Goal: Task Accomplishment & Management: Use online tool/utility

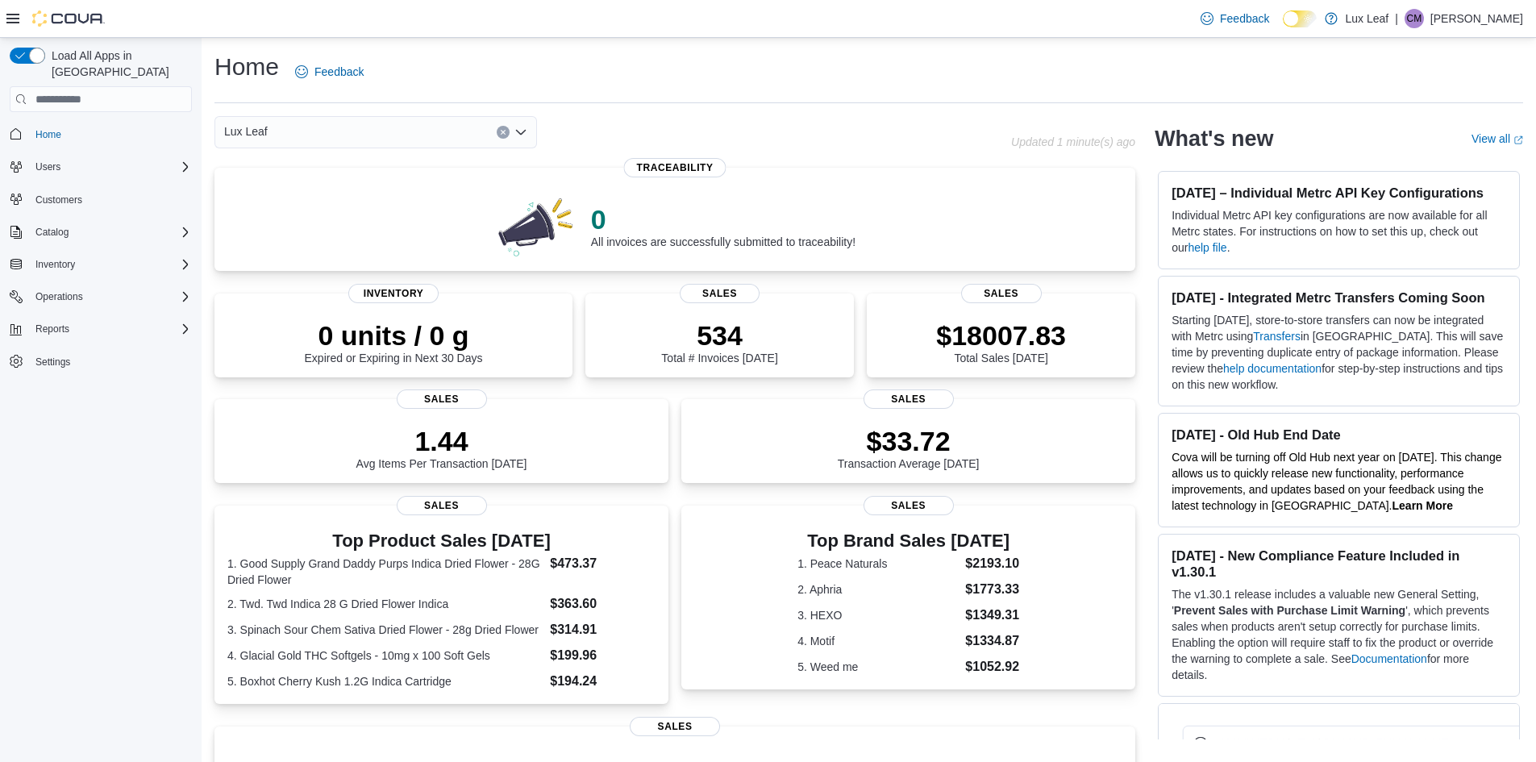
click at [93, 352] on span "Settings" at bounding box center [110, 362] width 163 height 20
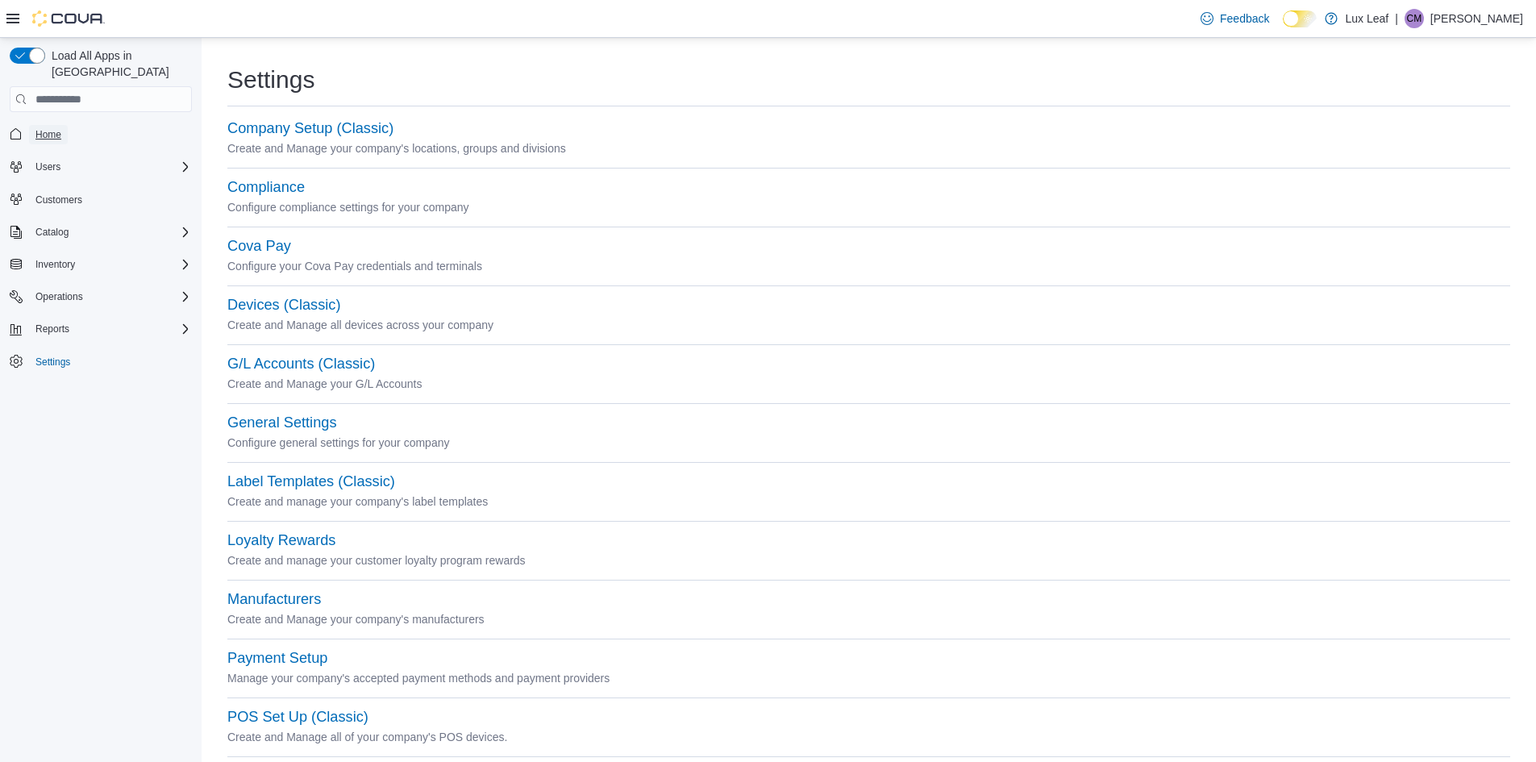
click at [59, 128] on span "Home" at bounding box center [48, 134] width 26 height 13
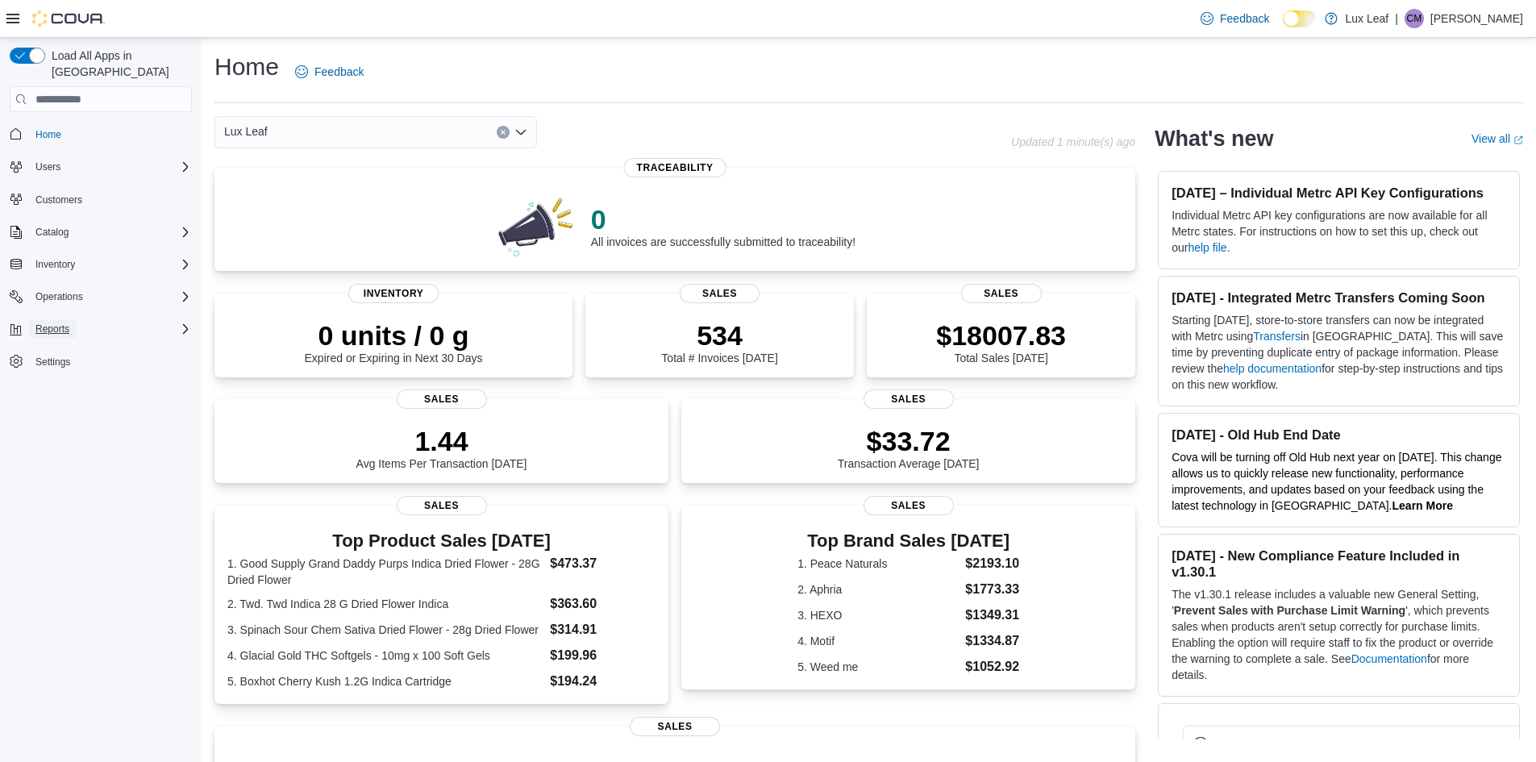
click at [65, 323] on span "Reports" at bounding box center [52, 329] width 34 height 13
click at [55, 390] on span "Reports" at bounding box center [46, 396] width 34 height 13
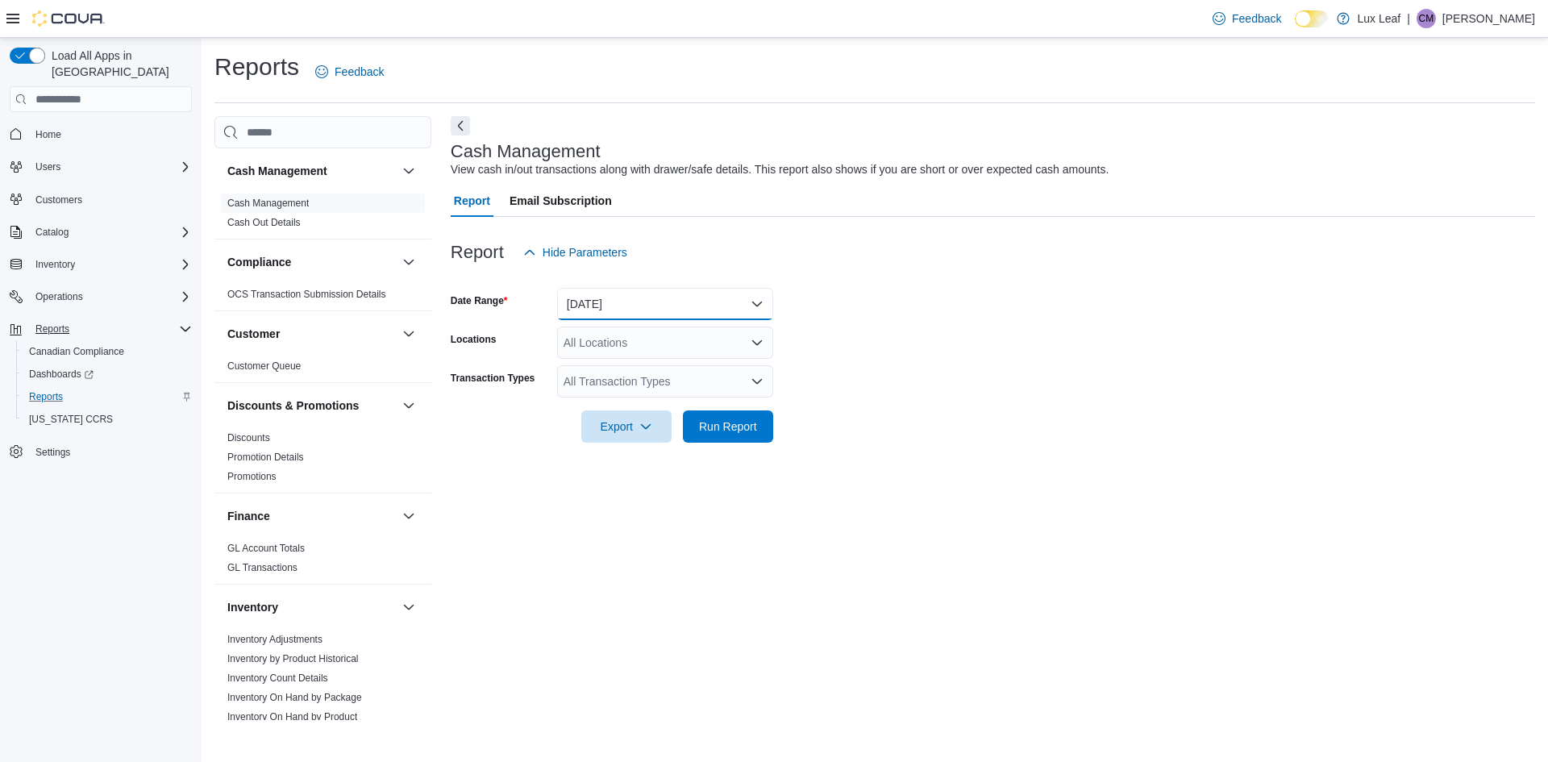
click at [683, 306] on button "Today" at bounding box center [665, 304] width 216 height 32
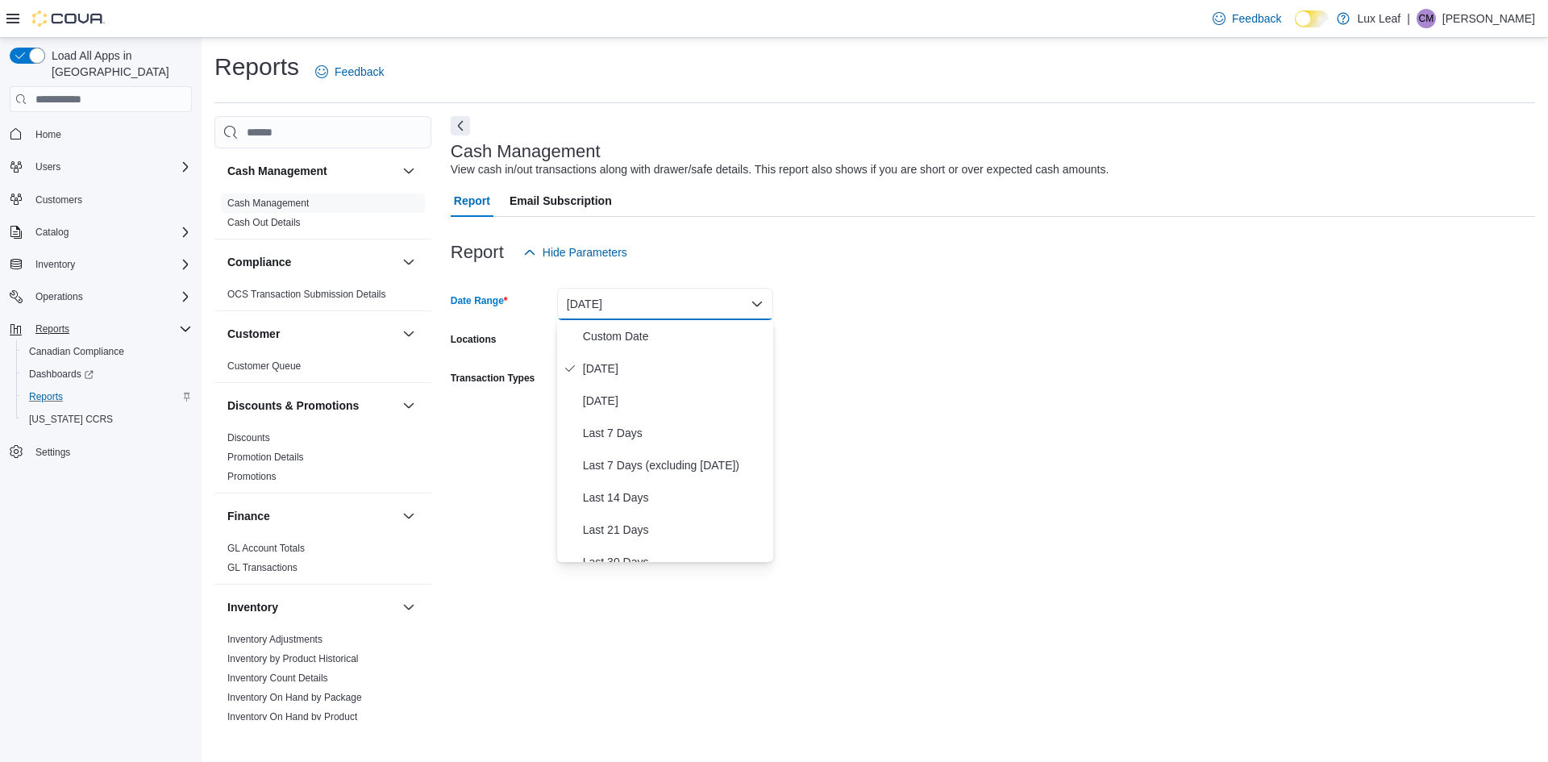
click at [723, 296] on button "Today" at bounding box center [665, 304] width 216 height 32
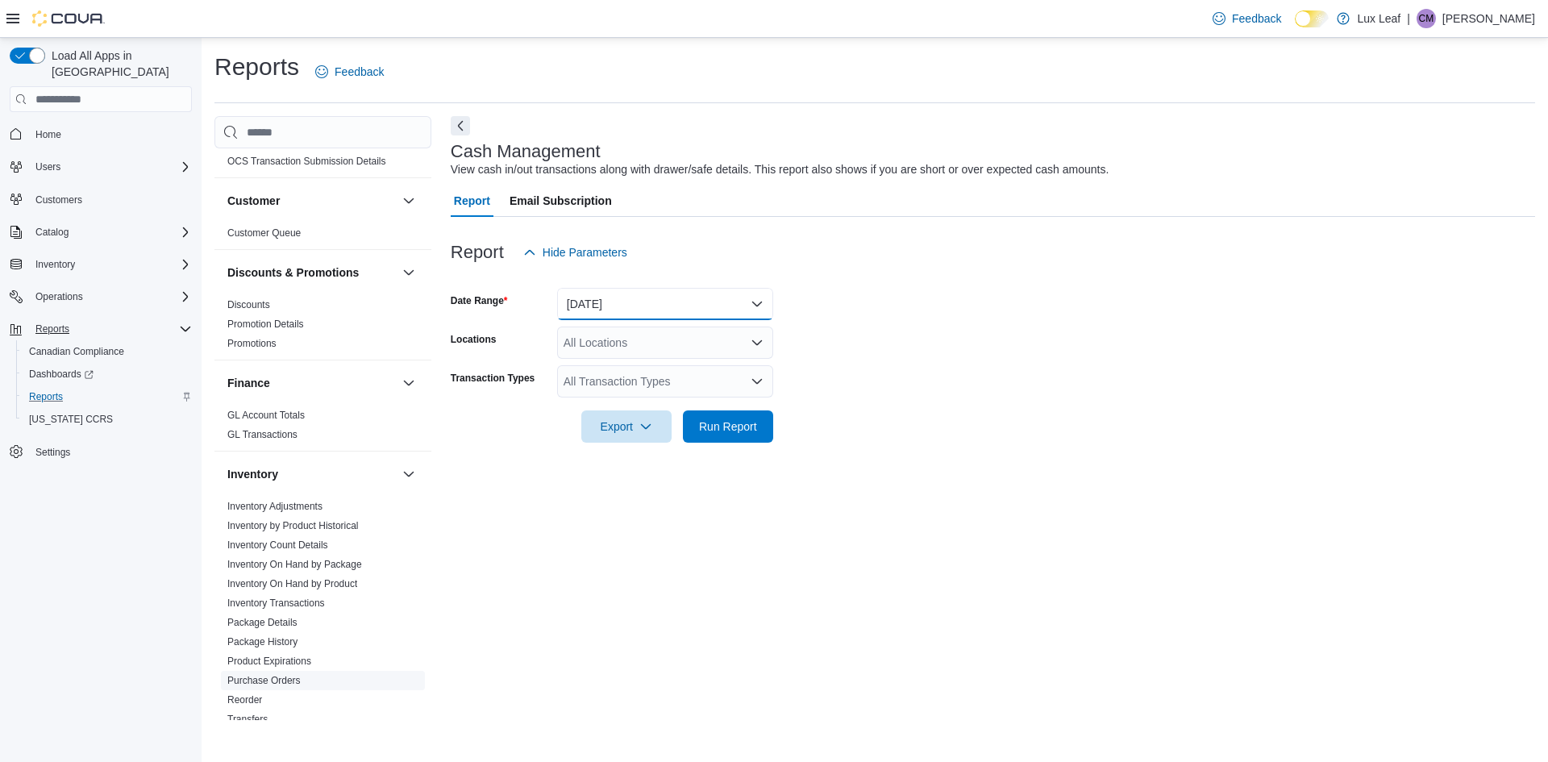
scroll to position [161, 0]
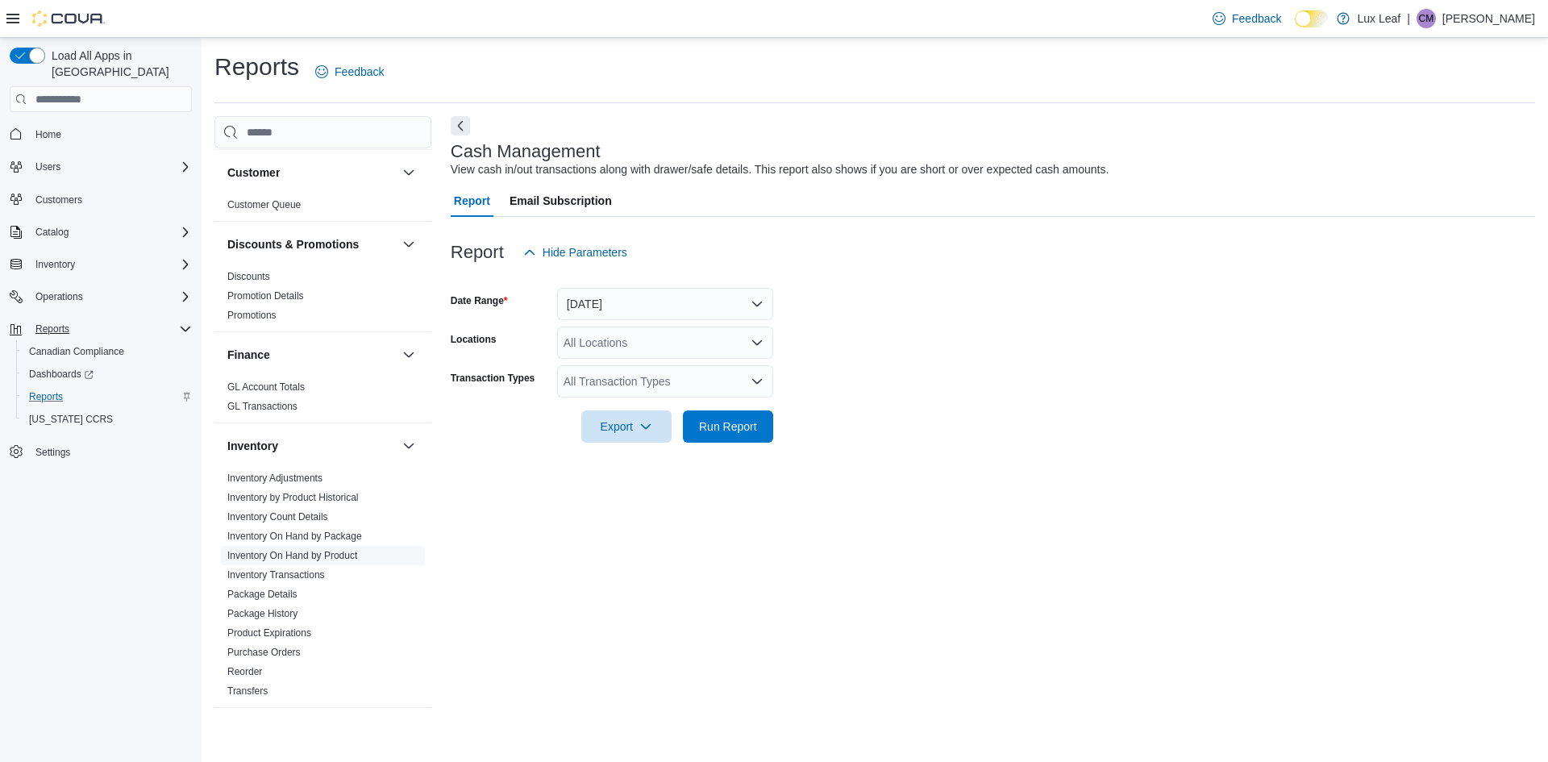
click at [293, 556] on link "Inventory On Hand by Product" at bounding box center [292, 555] width 130 height 11
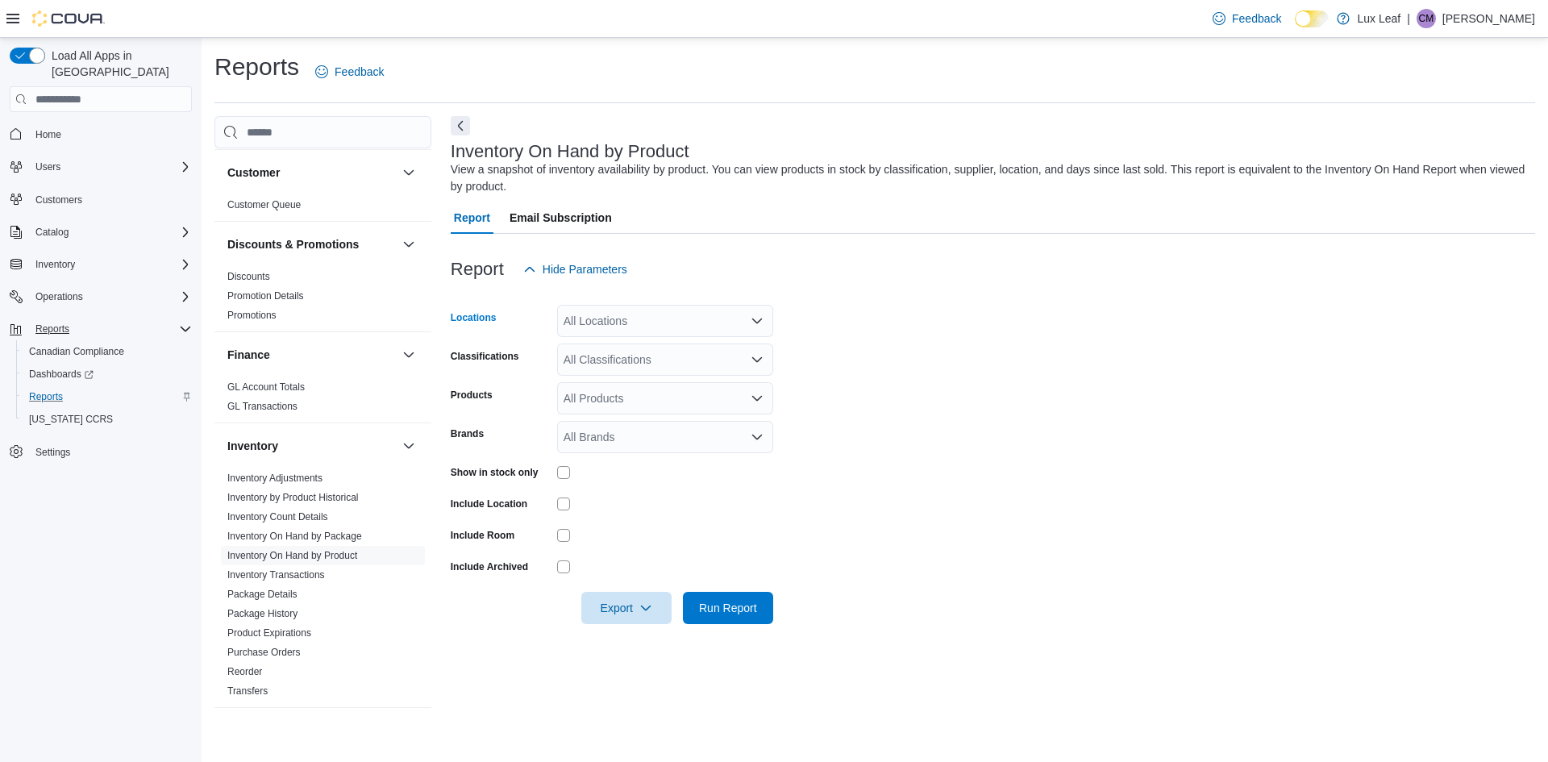
click at [753, 321] on icon "Open list of options" at bounding box center [757, 320] width 10 height 5
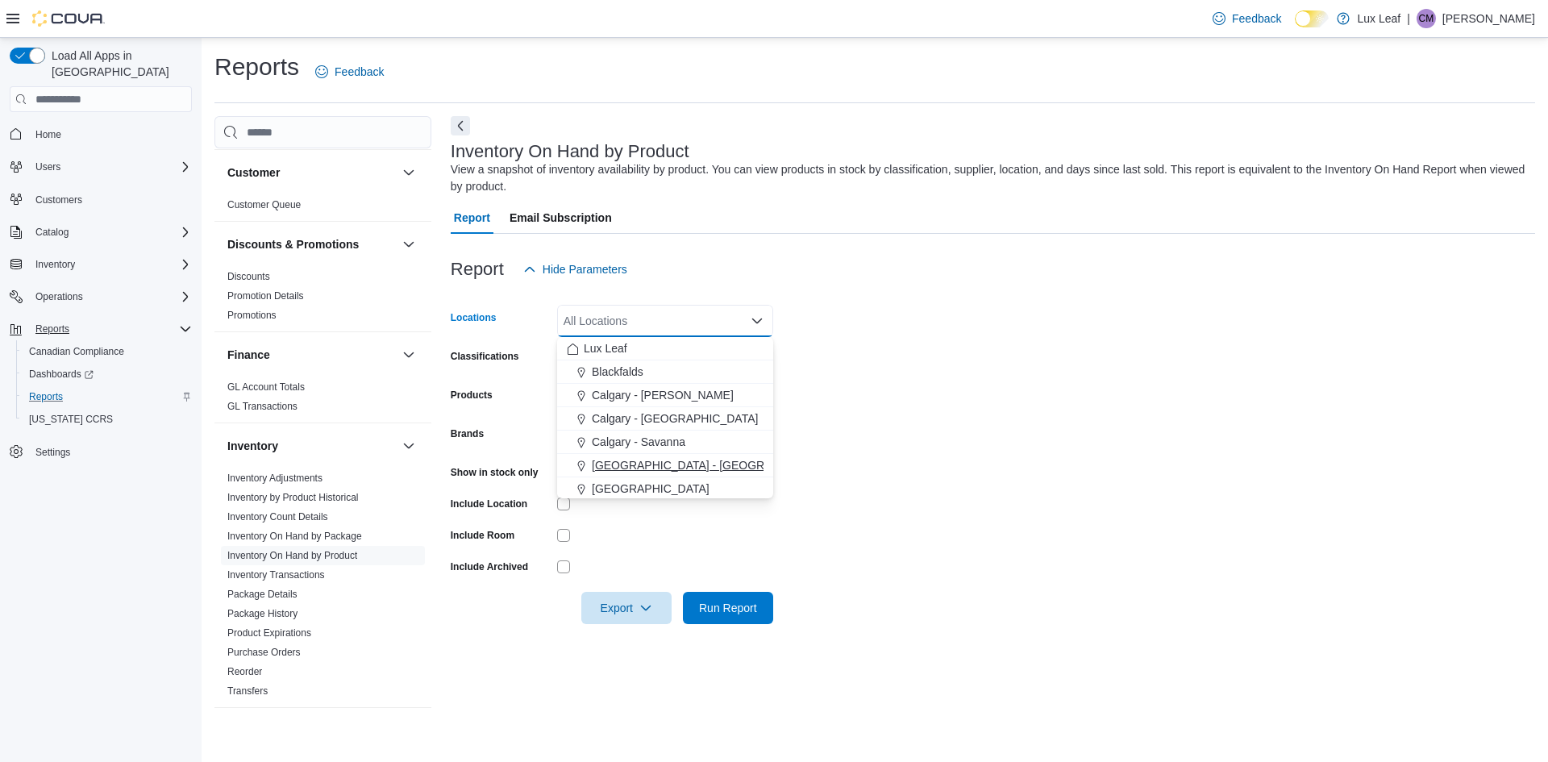
scroll to position [81, 0]
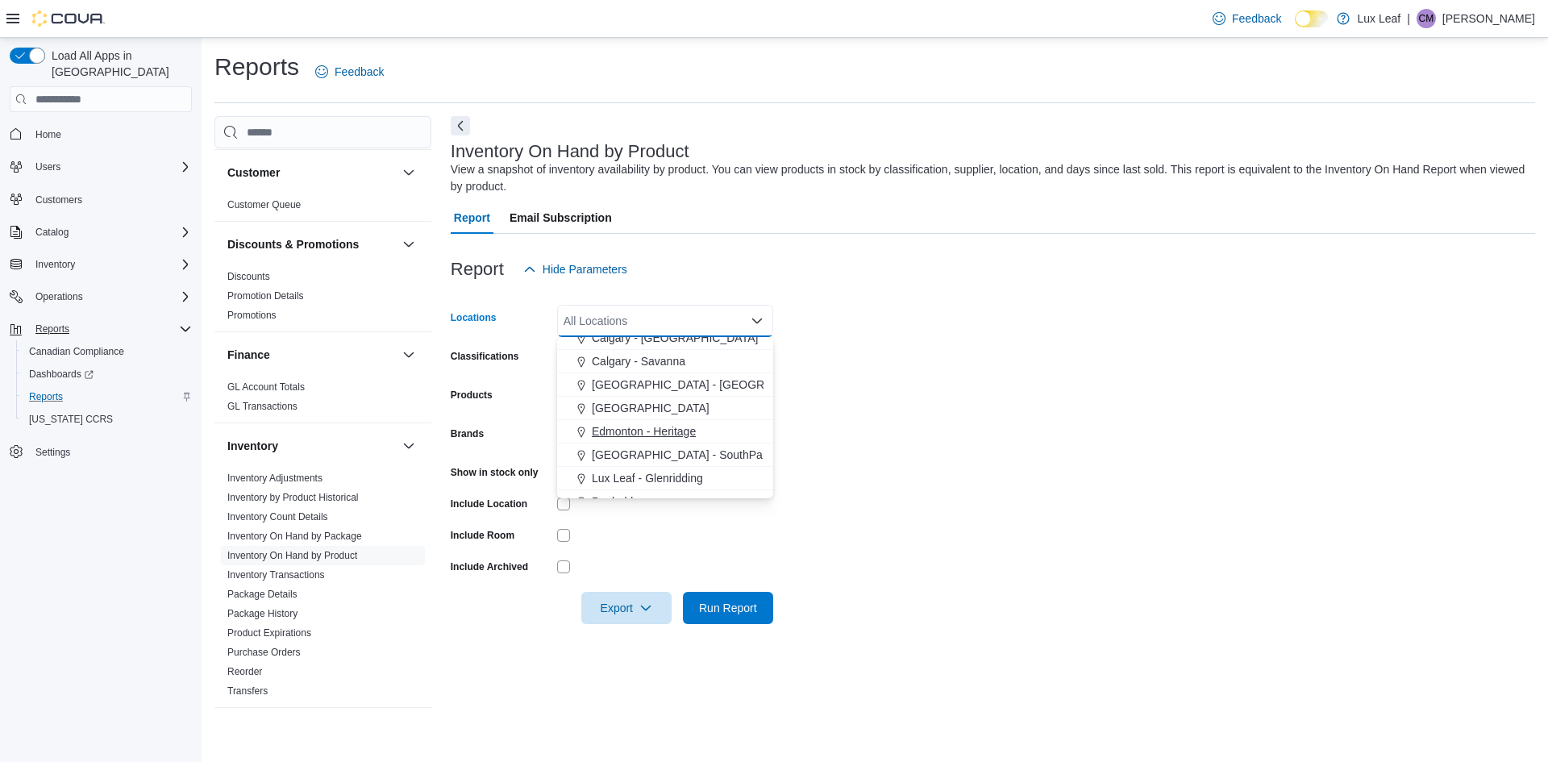
click at [665, 435] on span "Edmonton - Heritage" at bounding box center [644, 431] width 104 height 16
click at [905, 335] on form "Locations Edmonton - Heritage Combo box. Selected. Edmonton - Heritage. Press B…" at bounding box center [993, 454] width 1084 height 339
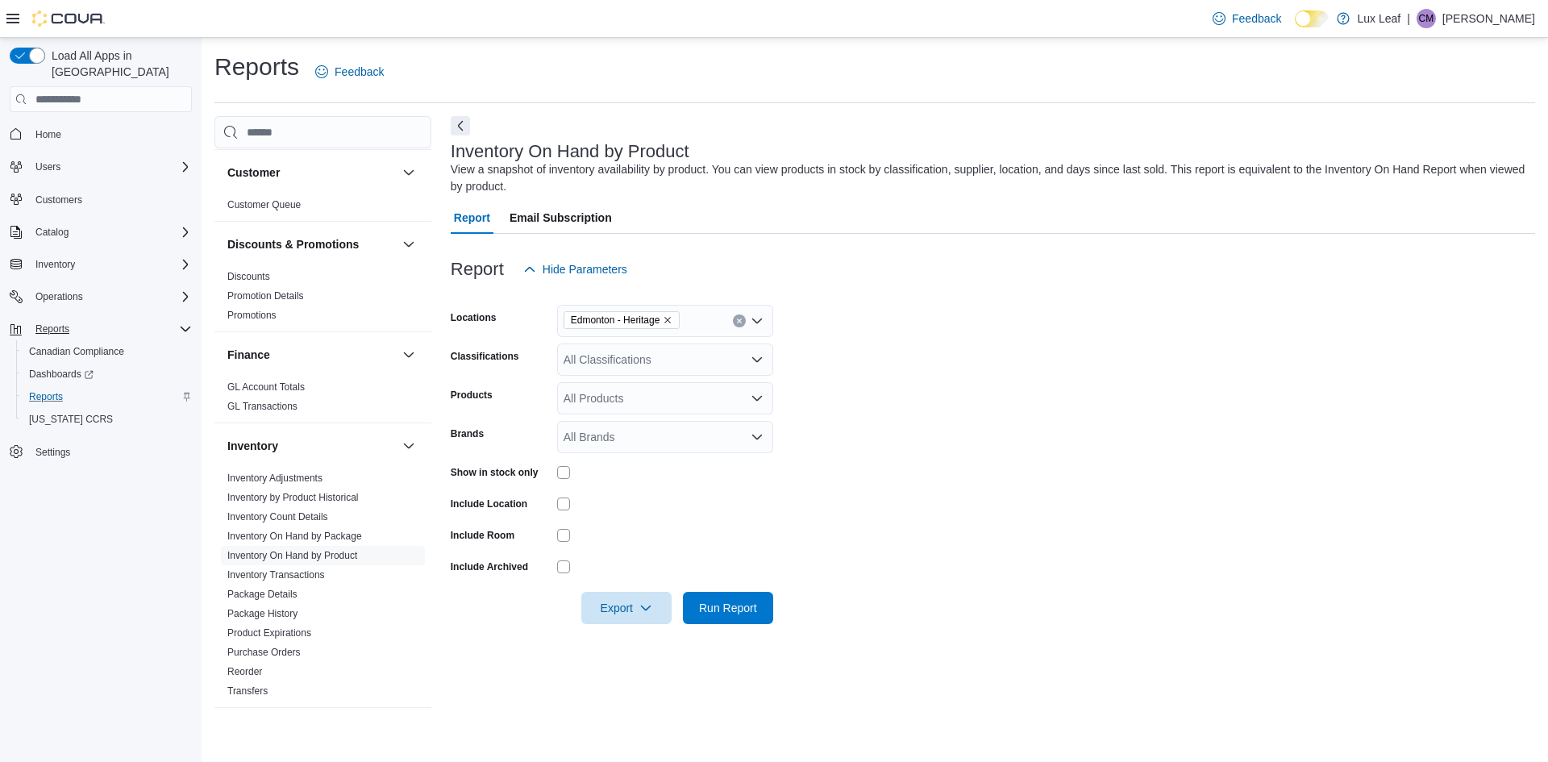
click at [758, 367] on div "All Classifications" at bounding box center [665, 359] width 216 height 32
click at [759, 362] on icon "Open list of options" at bounding box center [757, 359] width 13 height 13
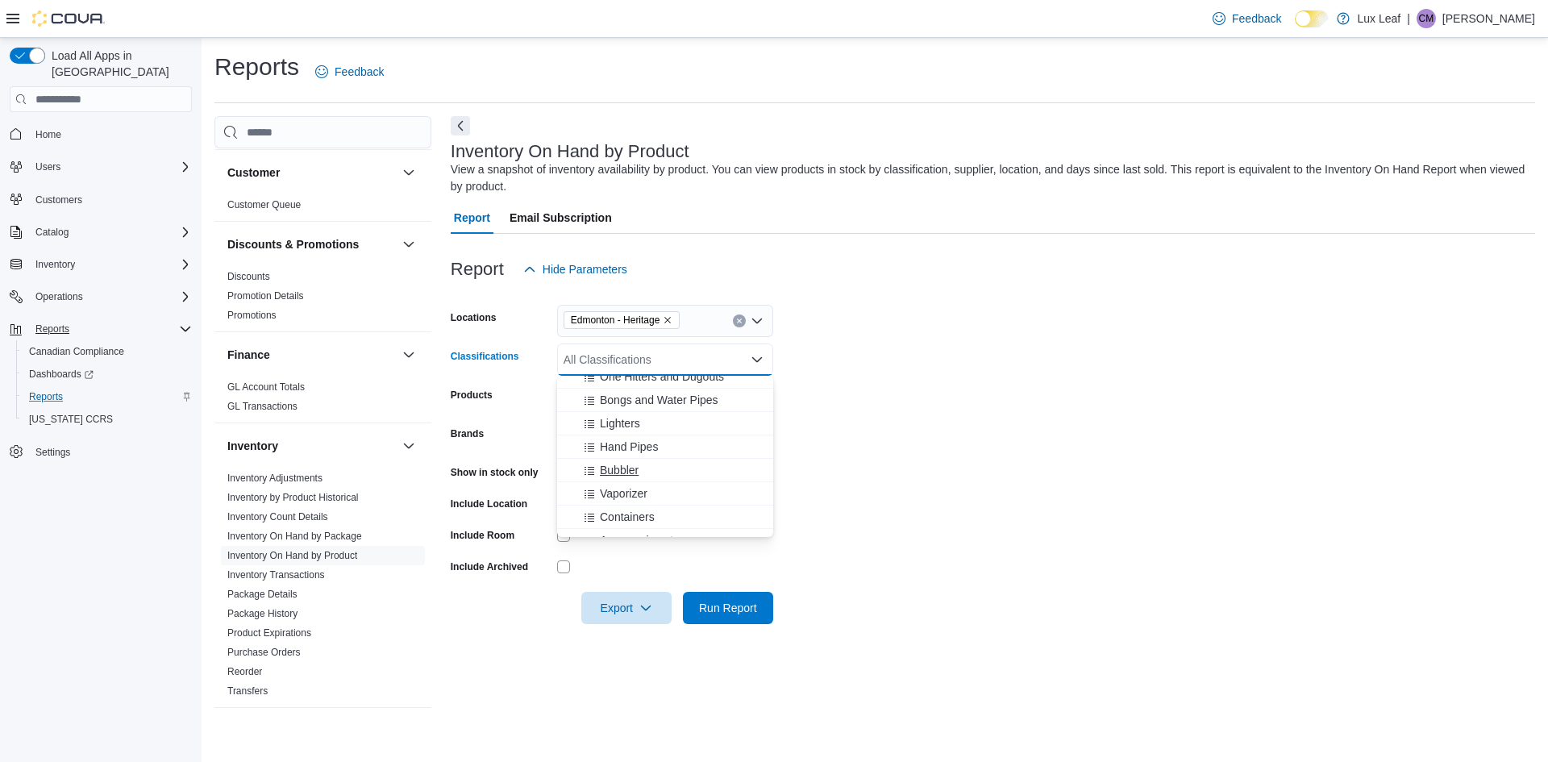
scroll to position [161, 0]
click at [625, 481] on span "Apparel" at bounding box center [619, 483] width 39 height 16
click at [624, 479] on div "Vapes" at bounding box center [665, 475] width 197 height 16
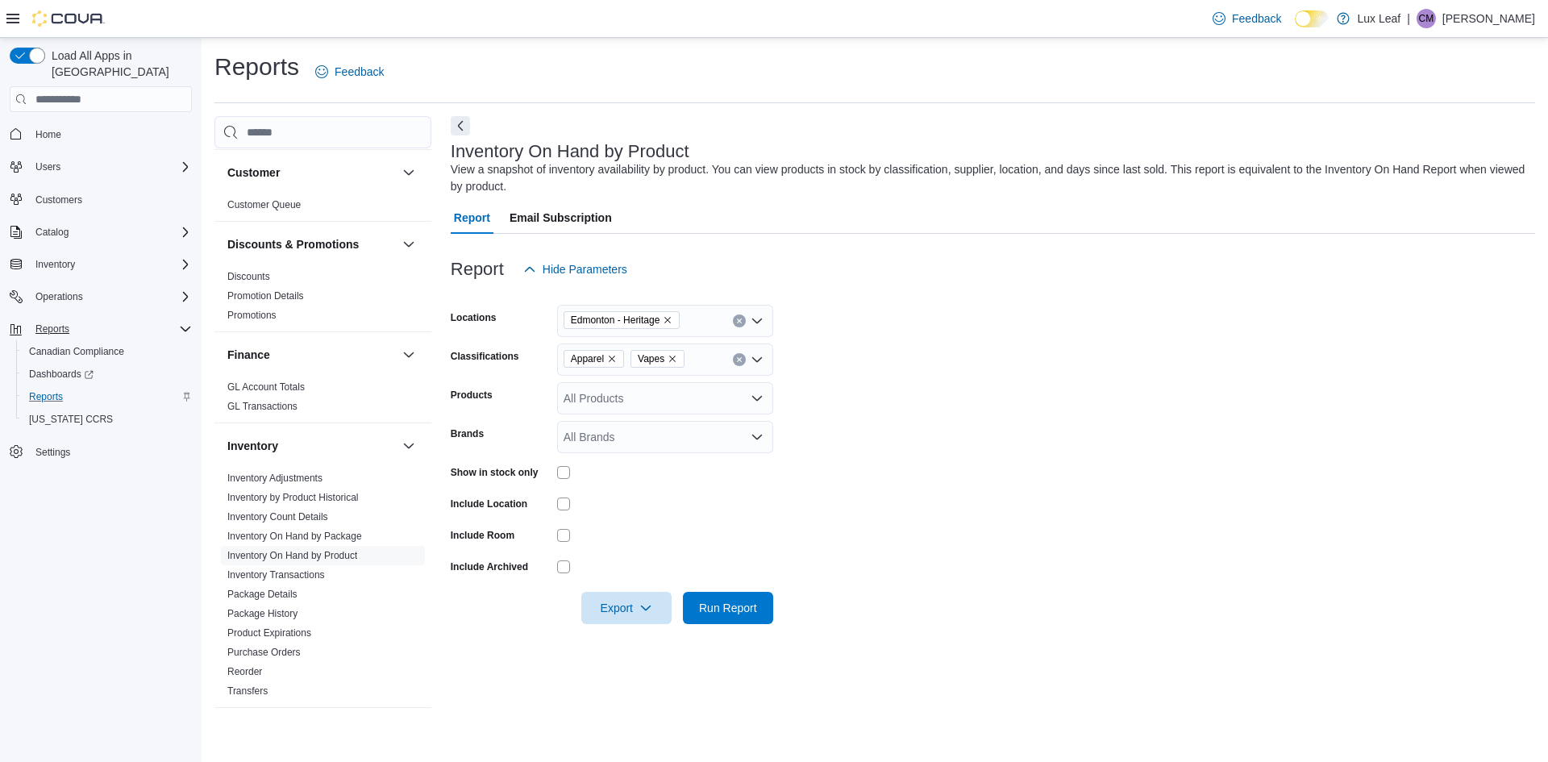
click at [926, 522] on form "Locations Edmonton - Heritage Classifications Apparel Vapes Products All Produc…" at bounding box center [993, 454] width 1084 height 339
click at [625, 604] on span "Export" at bounding box center [626, 607] width 71 height 32
click at [636, 672] on span "Export to Csv" at bounding box center [629, 672] width 73 height 13
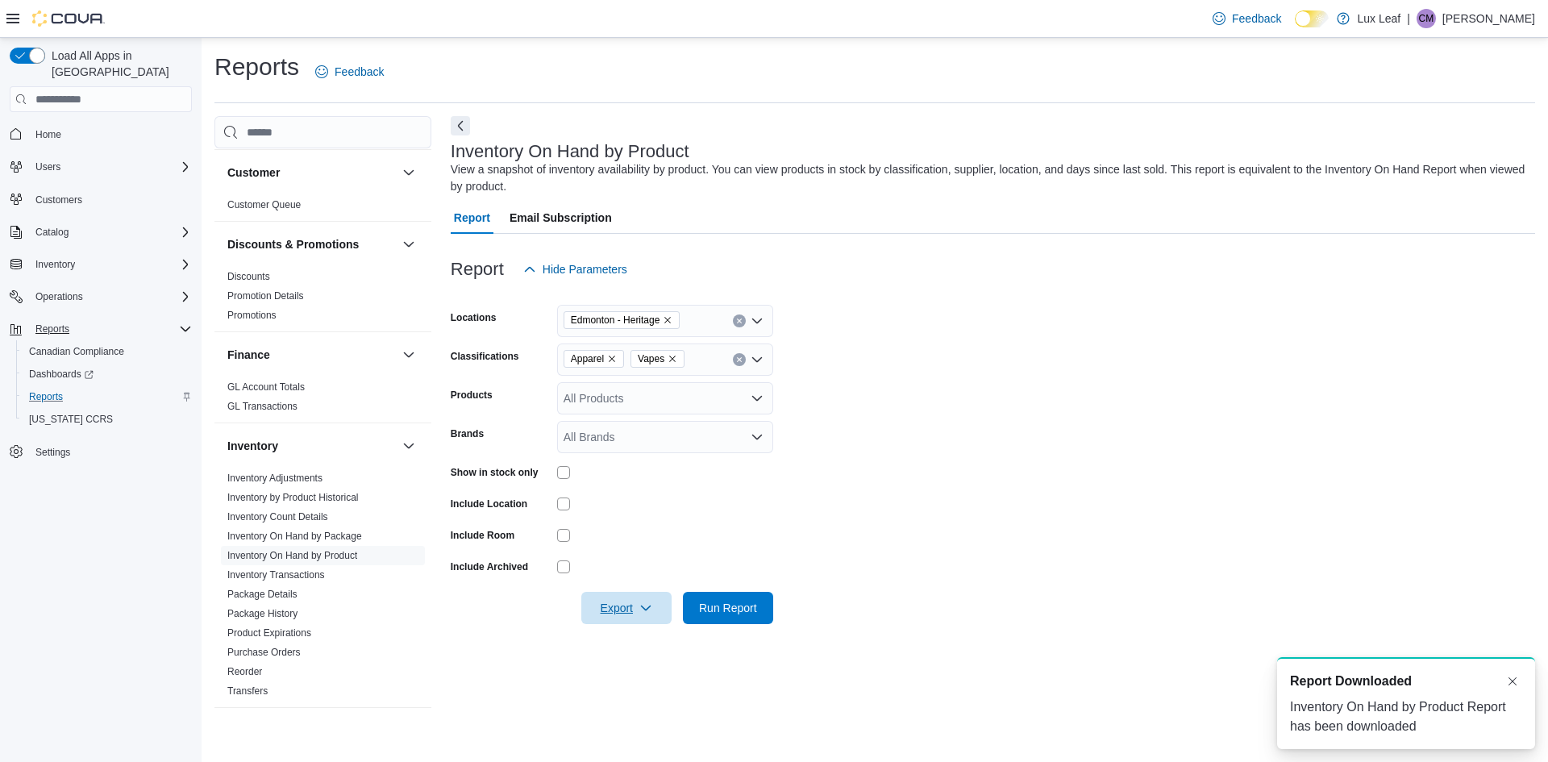
scroll to position [0, 0]
